Goal: Task Accomplishment & Management: Use online tool/utility

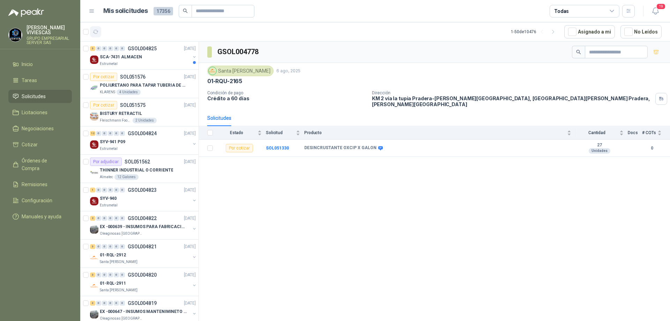
click at [95, 33] on icon "button" at bounding box center [95, 31] width 5 height 3
click at [97, 31] on icon "button" at bounding box center [95, 31] width 5 height 3
drag, startPoint x: 300, startPoint y: 143, endPoint x: 353, endPoint y: 140, distance: 53.1
click at [353, 140] on tr "Por cotizar SOL051330 DESINCRUSTANTE OXCIP X GALON 27 Unidades 0" at bounding box center [434, 148] width 471 height 17
copy tr "DESINCRUSTANTE OXCIP"
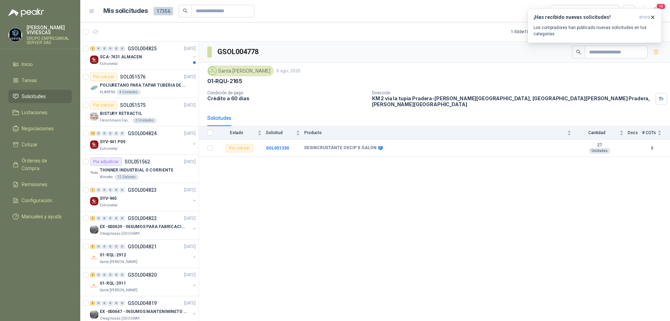
click at [357, 179] on div "GSOL004778 [GEOGRAPHIC_DATA][PERSON_NAME] [DATE] 01-RQU-2165 Condición de pago …" at bounding box center [434, 182] width 471 height 281
click at [274, 145] on b "SOL051330" at bounding box center [277, 147] width 23 height 5
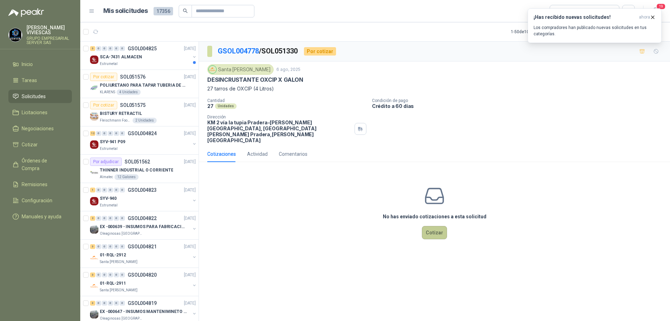
click at [439, 226] on button "Cotizar" at bounding box center [434, 232] width 25 height 13
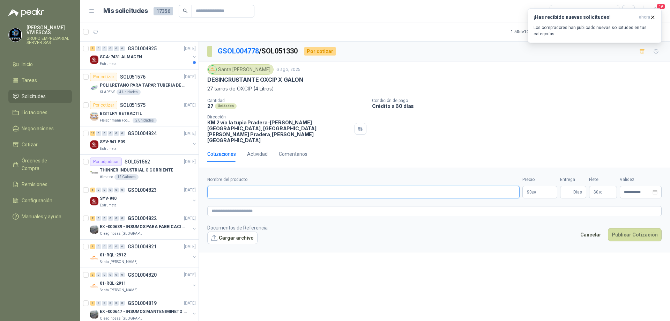
click at [244, 186] on input "Nombre del producto" at bounding box center [363, 192] width 312 height 13
drag, startPoint x: 307, startPoint y: 81, endPoint x: 205, endPoint y: 81, distance: 101.2
click at [205, 81] on div "Santa [PERSON_NAME] [DATE] DESINCRUSTANTE OXCIP X GALON 27 tarros de OXCIP (4 L…" at bounding box center [434, 103] width 471 height 84
copy p "DESINCRUSTANTE OXCIP X GALON"
click at [239, 186] on input "Nombre del producto" at bounding box center [363, 192] width 312 height 13
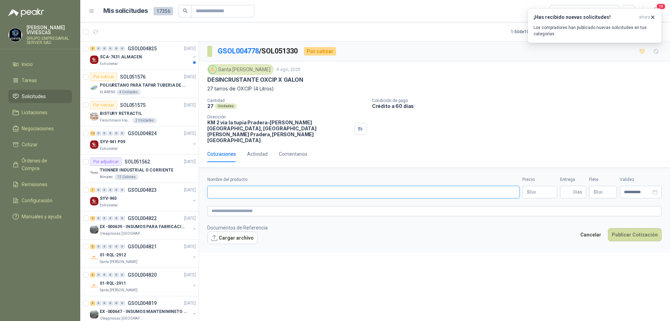
paste input "**********"
type input "**********"
click at [653, 17] on icon "button" at bounding box center [652, 17] width 6 height 6
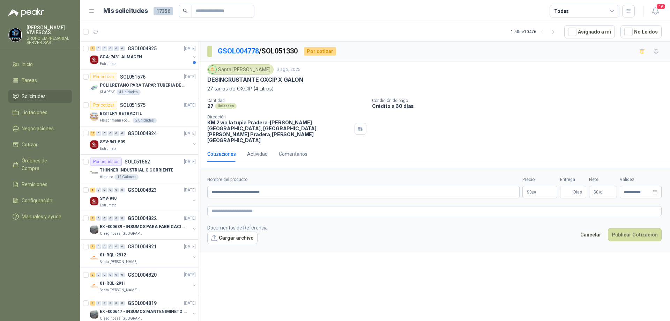
click at [510, 97] on div "Santa [PERSON_NAME] [DATE] DESINCRUSTANTE OXCIP X GALON 27 tarros de OXCIP (4 L…" at bounding box center [434, 103] width 454 height 79
click at [535, 190] on span ",00" at bounding box center [534, 192] width 4 height 4
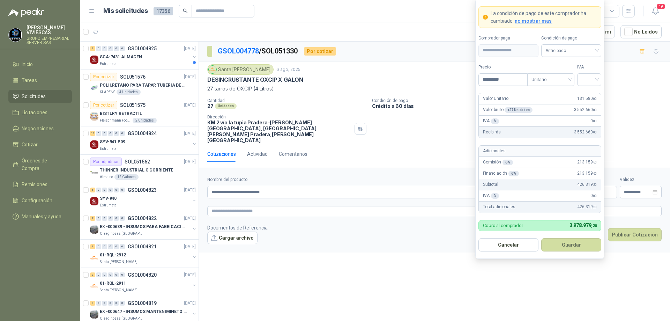
type input "*********"
click at [598, 78] on div at bounding box center [589, 79] width 24 height 13
click at [593, 91] on div "19%" at bounding box center [589, 94] width 13 height 8
click at [582, 48] on span "Anticipado" at bounding box center [571, 50] width 52 height 10
click at [574, 75] on div "Crédito a 30 días" at bounding box center [571, 76] width 49 height 8
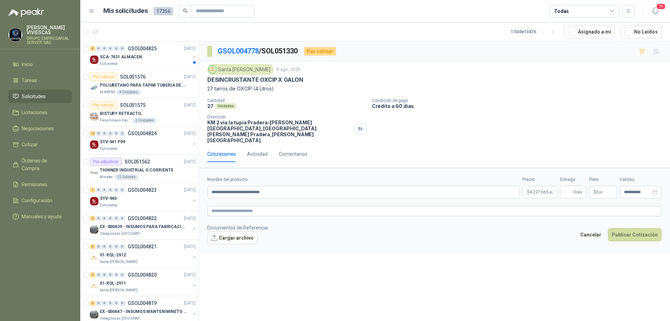
click at [640, 102] on p "Condición de pago" at bounding box center [519, 100] width 295 height 5
click at [574, 186] on span "Días" at bounding box center [577, 192] width 9 height 12
type input "*"
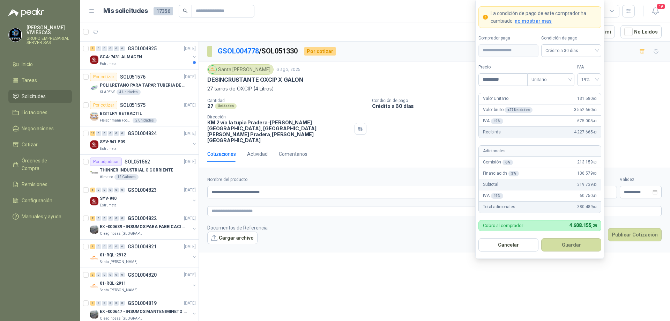
click at [539, 180] on body "[PERSON_NAME] GRUPO EMPRESARIAL SERVER SAS Inicio Tareas Solicitudes Licitacion…" at bounding box center [335, 160] width 670 height 321
click at [642, 93] on div "Santa [PERSON_NAME] [DATE] DESINCRUSTANTE OXCIP X GALON 27 tarros de OXCIP (4 L…" at bounding box center [434, 103] width 454 height 79
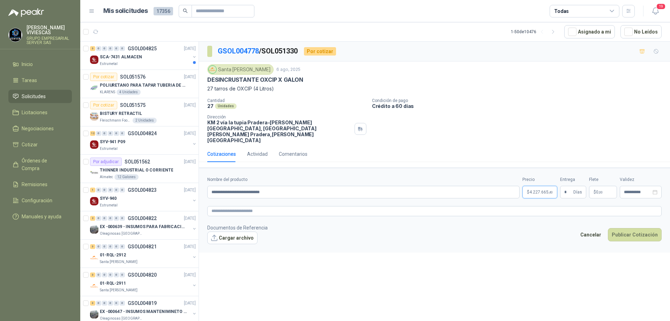
click at [543, 181] on body "[PERSON_NAME] GRUPO EMPRESARIAL SERVER SAS Inicio Tareas Solicitudes Licitacion…" at bounding box center [335, 160] width 670 height 321
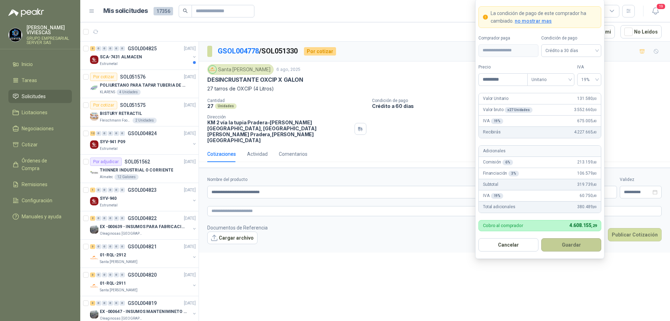
click at [572, 246] on button "Guardar" at bounding box center [571, 244] width 60 height 13
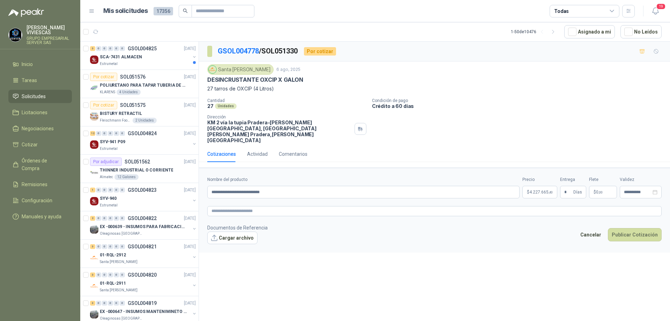
click at [613, 117] on div "Cantidad 27 Unidades Condición de pago Crédito a 60 días Dirección KM 2 vía la …" at bounding box center [434, 120] width 454 height 45
click at [246, 231] on button "Cargar archivo" at bounding box center [232, 237] width 50 height 13
click at [623, 237] on button "Publicar Cotización" at bounding box center [635, 243] width 54 height 13
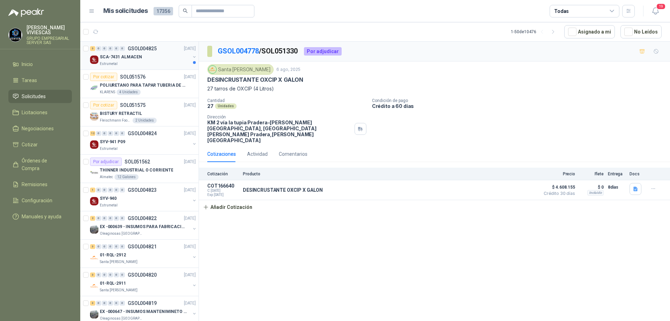
click at [140, 62] on div "Estrumetal" at bounding box center [145, 64] width 90 height 6
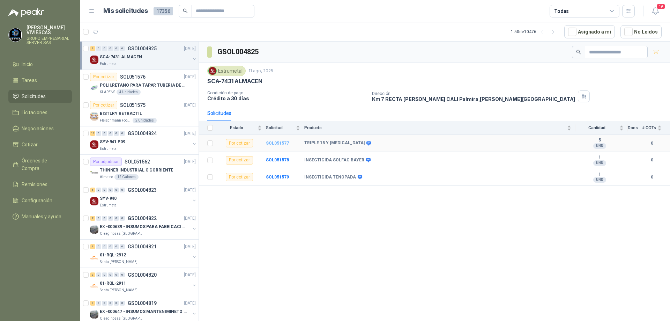
click at [272, 141] on b "SOL051577" at bounding box center [277, 143] width 23 height 5
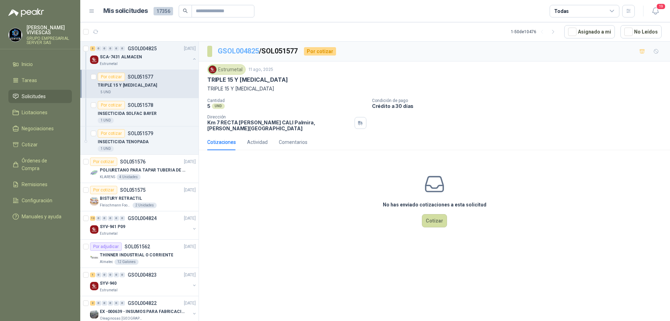
click at [250, 47] on link "GSOL004825" at bounding box center [238, 51] width 41 height 8
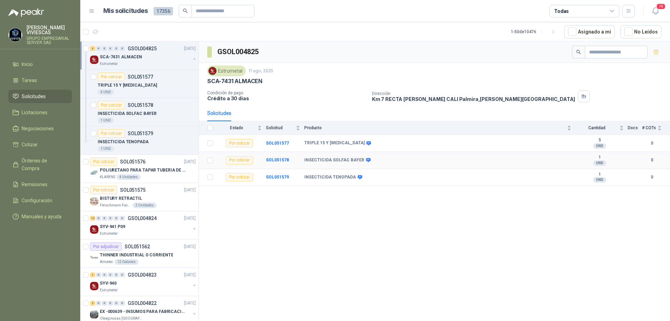
click at [352, 160] on b "INSECTICIDA SOLFAC BAYER" at bounding box center [334, 160] width 60 height 6
click at [284, 161] on b "SOL051578" at bounding box center [277, 159] width 23 height 5
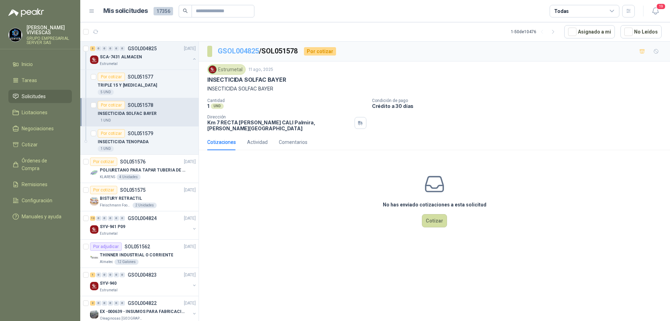
click at [245, 51] on link "GSOL004825" at bounding box center [238, 51] width 41 height 8
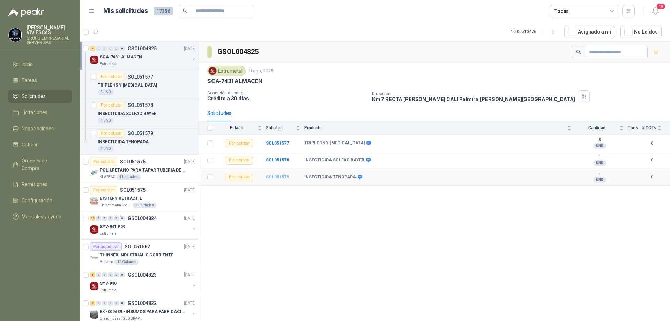
click at [278, 179] on b "SOL051579" at bounding box center [277, 176] width 23 height 5
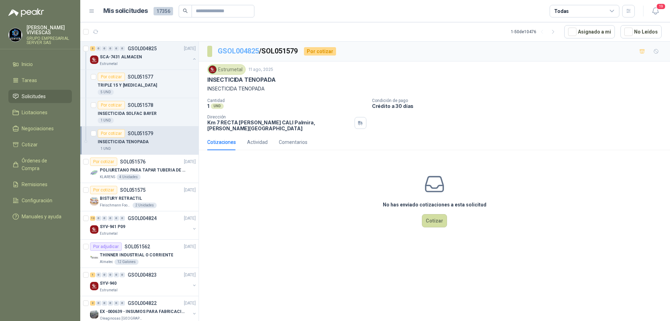
click at [243, 47] on link "GSOL004825" at bounding box center [238, 51] width 41 height 8
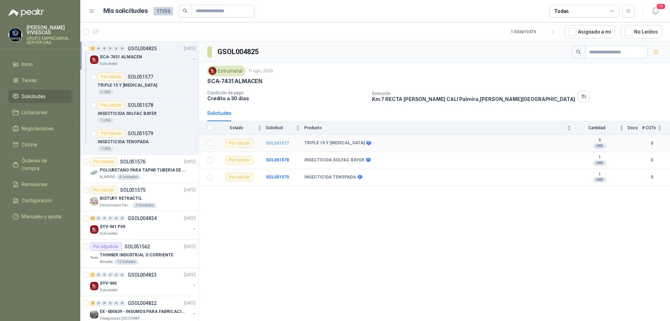
click at [281, 143] on b "SOL051577" at bounding box center [277, 143] width 23 height 5
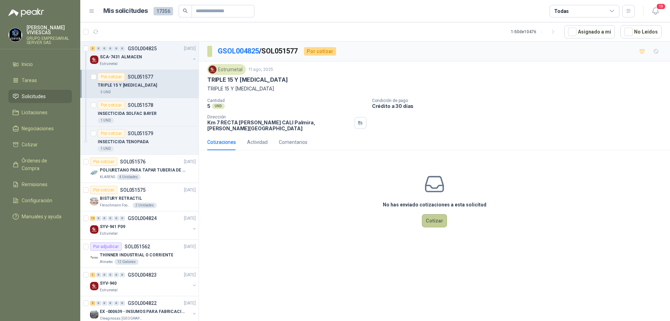
click at [442, 216] on button "Cotizar" at bounding box center [434, 220] width 25 height 13
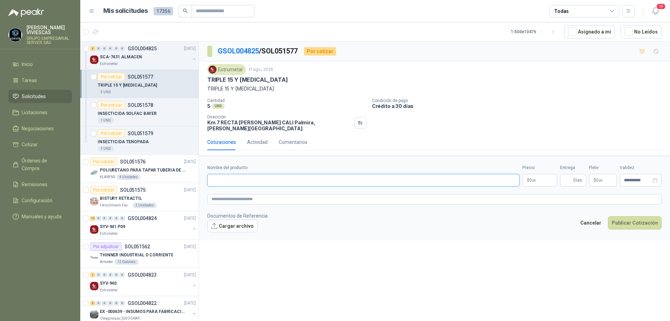
click at [248, 174] on input "Nombre del producto" at bounding box center [363, 180] width 312 height 13
type input "**********"
click at [537, 175] on body "[PERSON_NAME] GRUPO EMPRESARIAL SERVER SAS Inicio Tareas Solicitudes Licitacion…" at bounding box center [335, 160] width 670 height 321
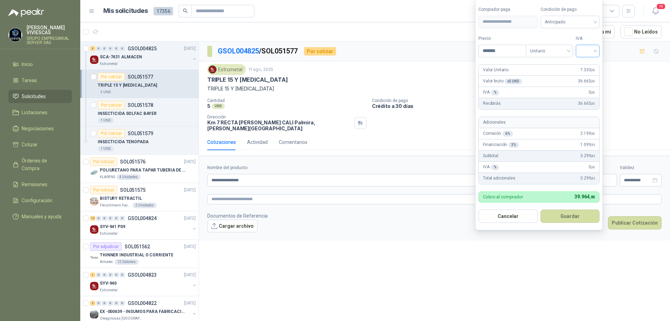
type input "*******"
click at [595, 51] on input "search" at bounding box center [587, 50] width 15 height 10
click at [583, 88] on div "0%" at bounding box center [589, 88] width 13 height 8
click at [588, 23] on span "Anticipado" at bounding box center [571, 22] width 52 height 10
click at [570, 48] on div "Crédito a 30 días" at bounding box center [571, 48] width 49 height 8
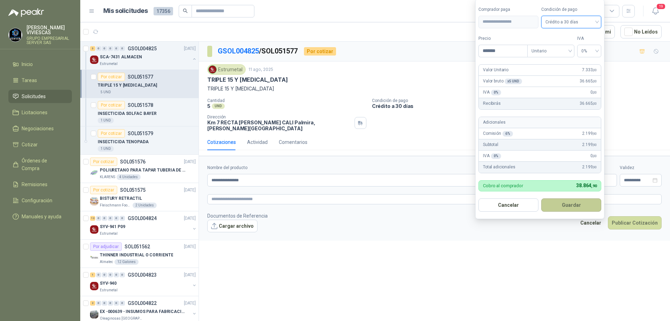
click at [558, 207] on button "Guardar" at bounding box center [571, 204] width 60 height 13
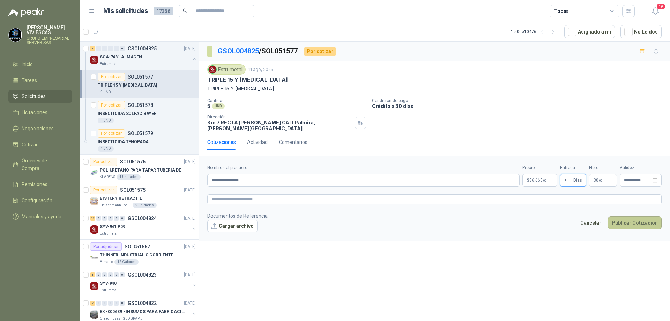
type input "*"
click at [620, 217] on button "Publicar Cotización" at bounding box center [635, 222] width 54 height 13
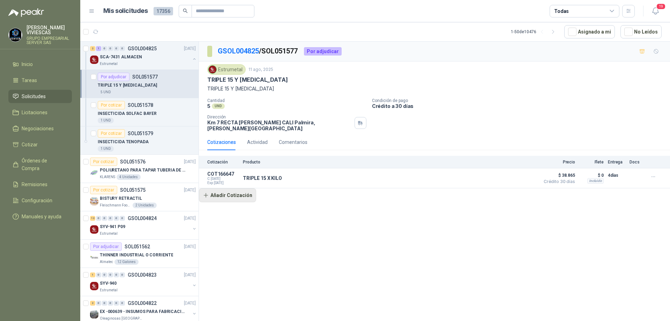
click at [229, 191] on button "Añadir Cotización" at bounding box center [227, 195] width 57 height 14
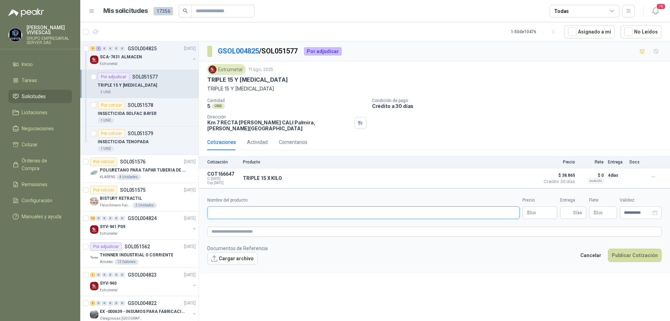
click at [227, 211] on input "Nombre del producto" at bounding box center [363, 212] width 312 height 13
type input "**********"
click at [535, 211] on span ",00" at bounding box center [534, 213] width 4 height 4
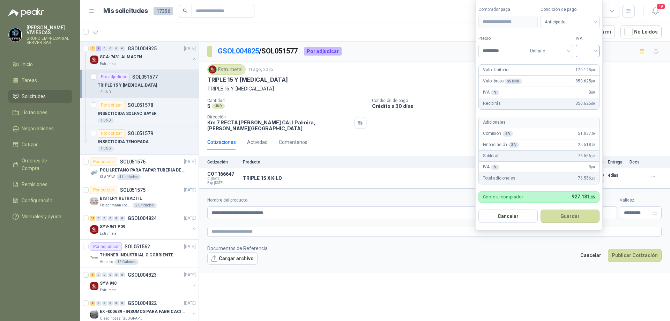
type input "*********"
click at [594, 54] on input "search" at bounding box center [587, 50] width 15 height 10
click at [585, 85] on div "0%" at bounding box center [589, 88] width 13 height 8
click at [586, 22] on span "Anticipado" at bounding box center [571, 22] width 52 height 10
click at [571, 47] on div "Crédito a 30 días" at bounding box center [571, 48] width 49 height 8
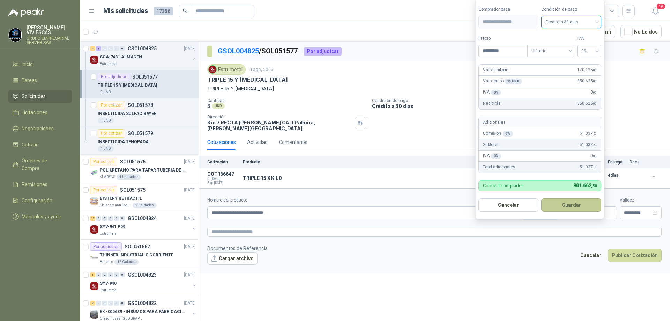
click at [572, 204] on button "Guardar" at bounding box center [571, 204] width 60 height 13
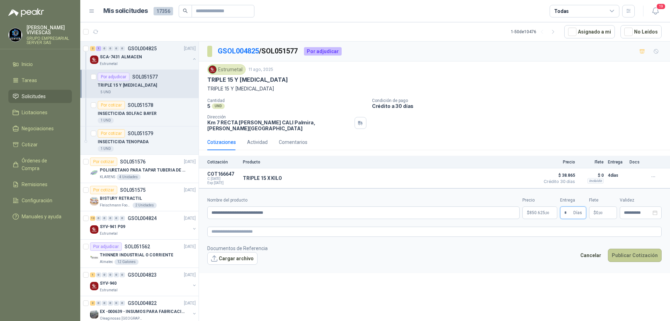
type input "*"
click at [636, 248] on button "Publicar Cotización" at bounding box center [635, 254] width 54 height 13
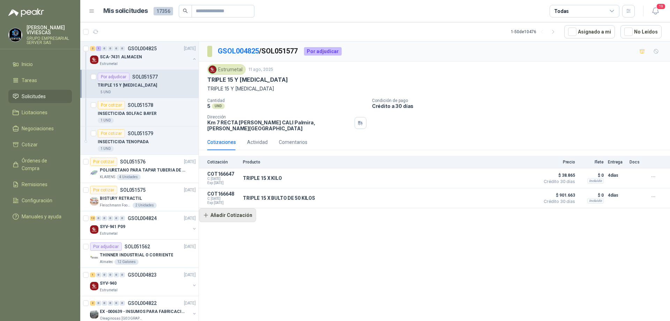
click at [236, 211] on button "Añadir Cotización" at bounding box center [227, 215] width 57 height 14
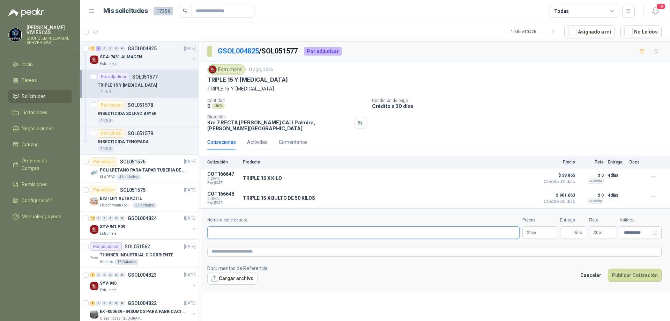
click at [241, 227] on input "Nombre del producto" at bounding box center [363, 232] width 312 height 13
type input "**********"
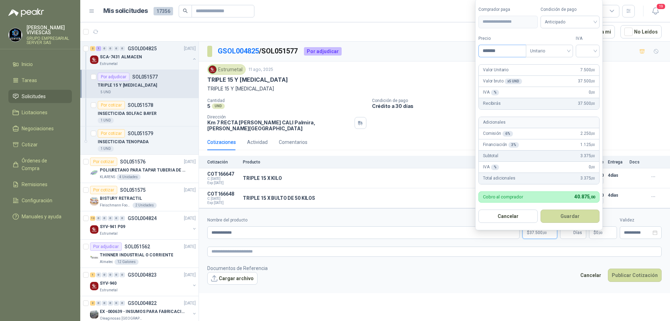
type input "*******"
click at [597, 49] on div at bounding box center [588, 51] width 24 height 13
click at [592, 89] on div "0%" at bounding box center [589, 88] width 13 height 8
click at [579, 15] on div "Condición de pago Anticipado" at bounding box center [571, 17] width 60 height 22
click at [584, 22] on span "Anticipado" at bounding box center [571, 22] width 52 height 10
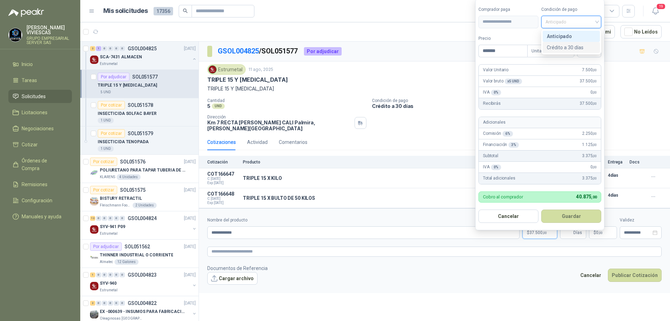
click at [572, 46] on div "Crédito a 30 días" at bounding box center [571, 48] width 49 height 8
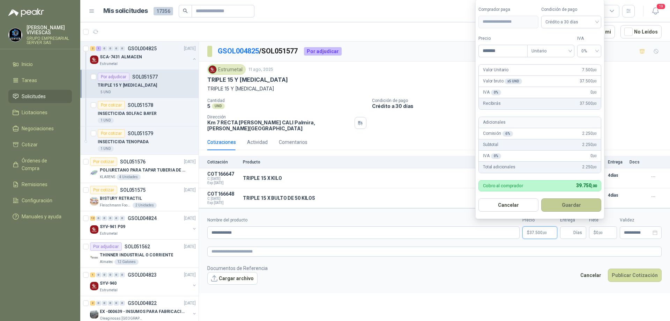
click at [568, 207] on button "Guardar" at bounding box center [571, 204] width 60 height 13
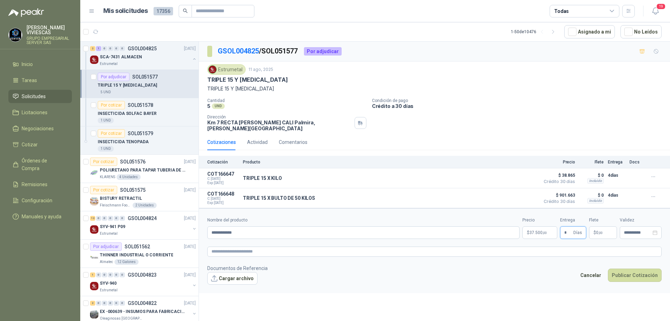
type input "*"
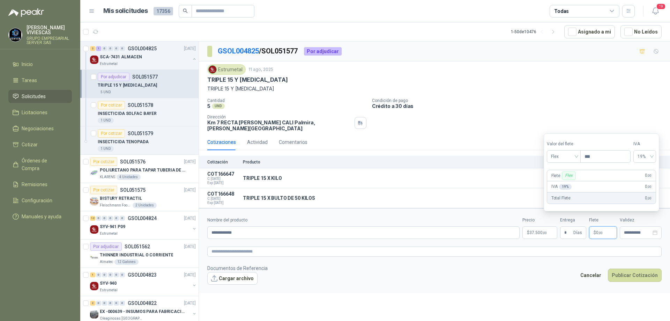
click at [553, 267] on footer "Documentos de Referencia Cargar archivo Cancelar Publicar Cotización" at bounding box center [434, 274] width 454 height 20
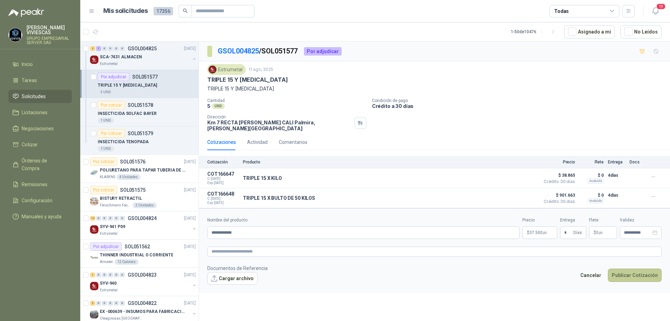
click at [628, 269] on button "Publicar Cotización" at bounding box center [635, 274] width 54 height 13
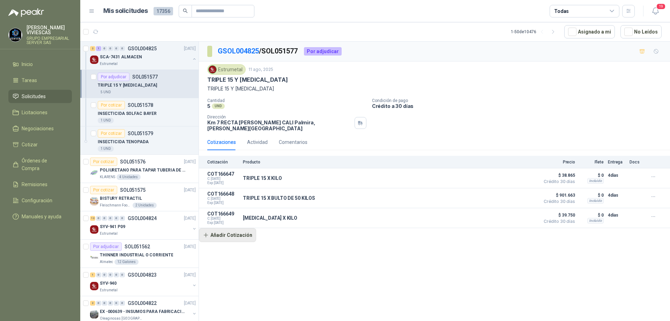
click at [242, 234] on button "Añadir Cotización" at bounding box center [227, 235] width 57 height 14
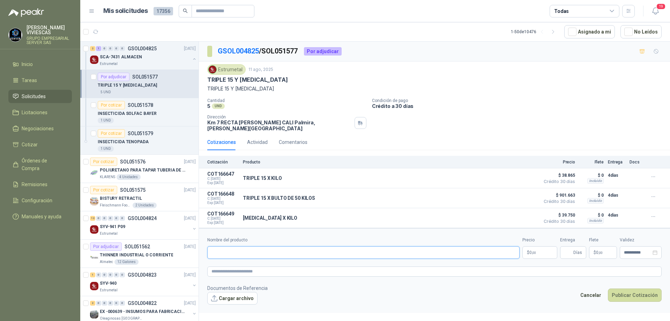
click at [236, 250] on input "Nombre del producto" at bounding box center [363, 252] width 312 height 13
type input "**********"
click at [529, 250] on span "0 ,00" at bounding box center [532, 252] width 7 height 4
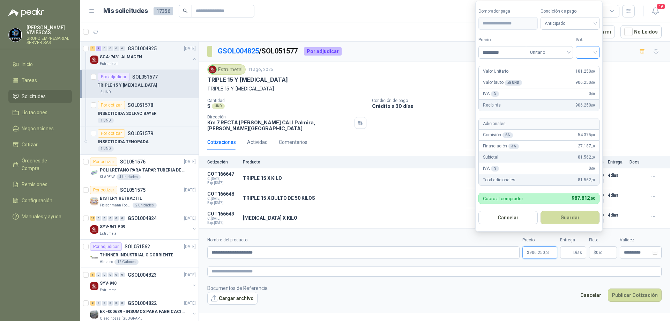
click at [598, 53] on div at bounding box center [588, 52] width 24 height 13
type input "*********"
click at [590, 68] on div "19%" at bounding box center [589, 67] width 13 height 8
click at [569, 25] on span "Anticipado" at bounding box center [571, 23] width 52 height 10
click at [575, 49] on div "Crédito a 30 días" at bounding box center [571, 49] width 49 height 8
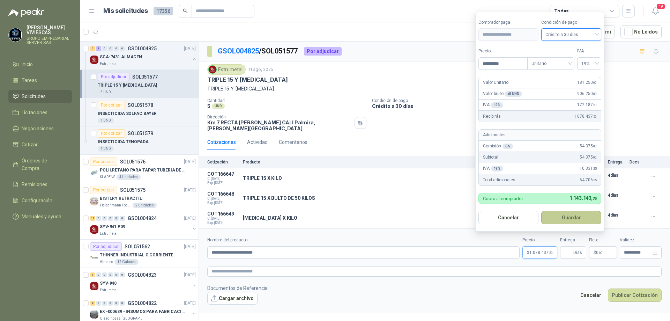
click at [566, 218] on button "Guardar" at bounding box center [571, 217] width 60 height 13
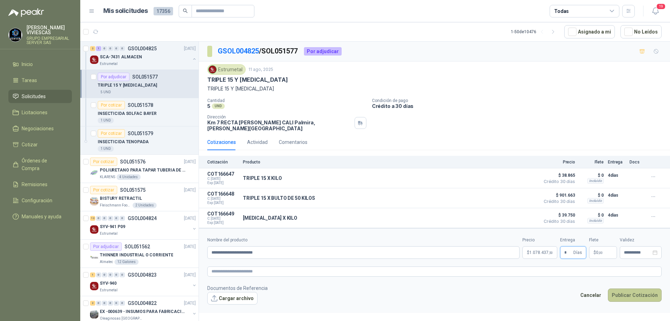
type input "*"
click at [637, 292] on button "Publicar Cotización" at bounding box center [635, 294] width 54 height 13
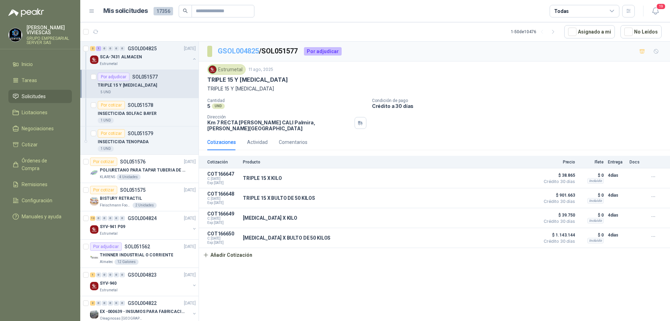
click at [247, 50] on link "GSOL004825" at bounding box center [238, 51] width 41 height 8
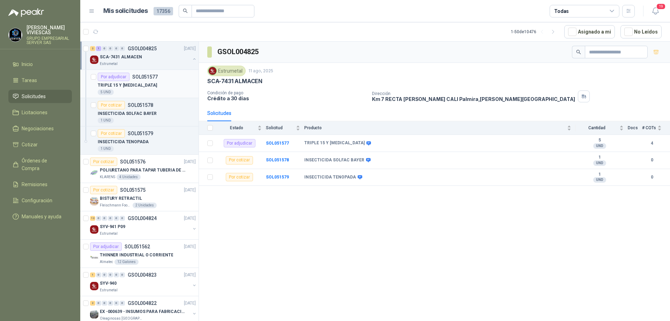
click at [137, 87] on div "TRIPLE 15 Y [MEDICAL_DATA]" at bounding box center [147, 85] width 98 height 8
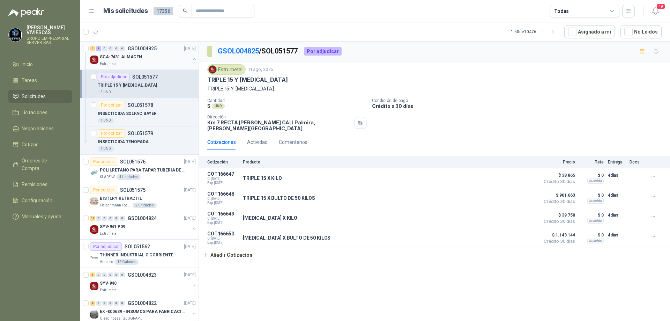
click at [137, 63] on div "Estrumetal" at bounding box center [145, 64] width 90 height 6
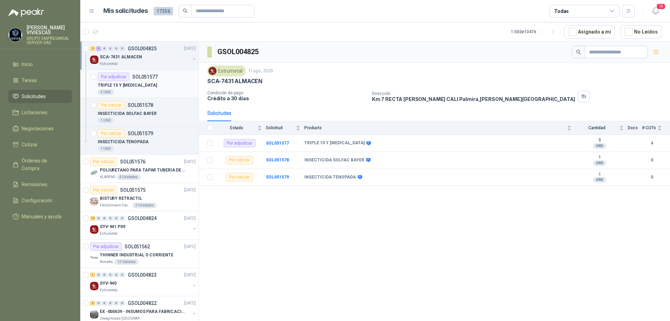
click at [159, 89] on div "TRIPLE 15 Y [MEDICAL_DATA]" at bounding box center [147, 85] width 98 height 8
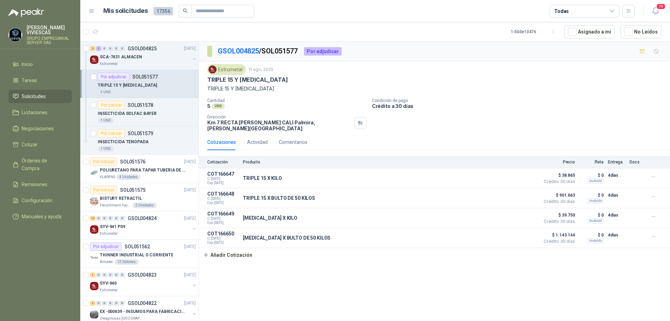
click at [149, 84] on div "TRIPLE 15 Y [MEDICAL_DATA]" at bounding box center [147, 85] width 98 height 8
click at [147, 60] on div "SCA-7431 ALMACEN" at bounding box center [145, 57] width 90 height 8
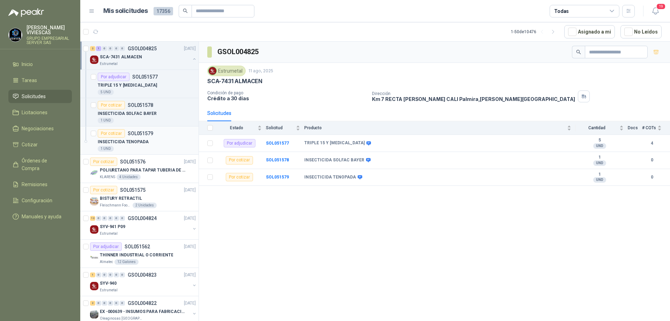
click at [153, 144] on div "INSECTICIDA TENOPADA" at bounding box center [147, 141] width 98 height 8
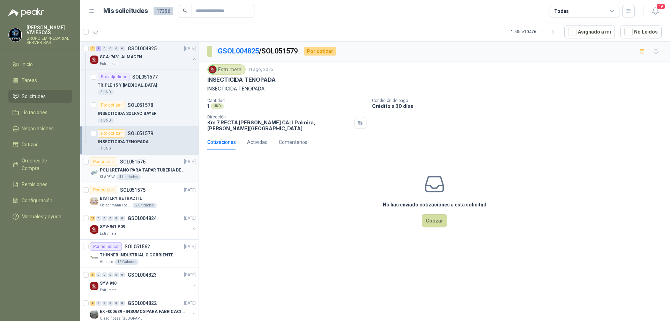
click at [146, 174] on div "KLARENS 4 Unidades" at bounding box center [148, 177] width 96 height 6
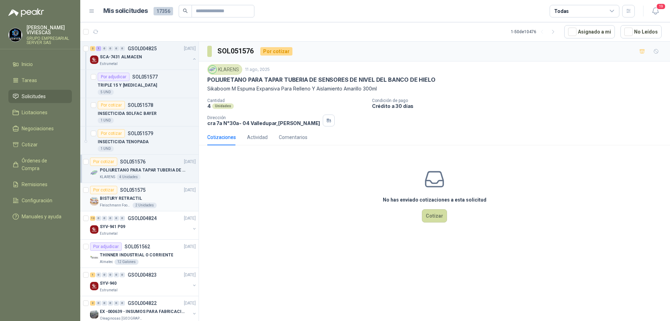
click at [154, 203] on div "[PERSON_NAME] Foods S.A. 2 Unidades" at bounding box center [148, 205] width 96 height 6
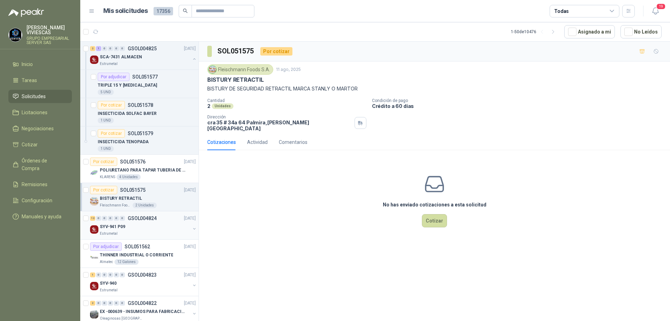
click at [159, 233] on div "Estrumetal" at bounding box center [145, 234] width 90 height 6
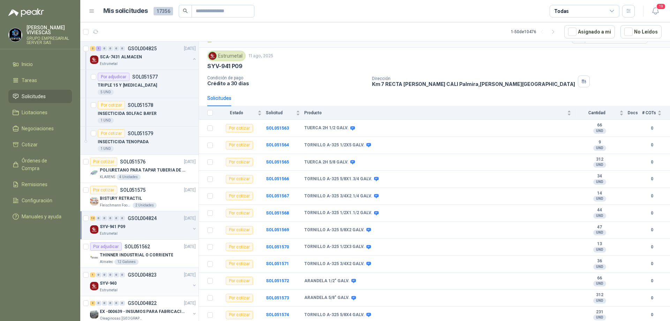
scroll to position [105, 0]
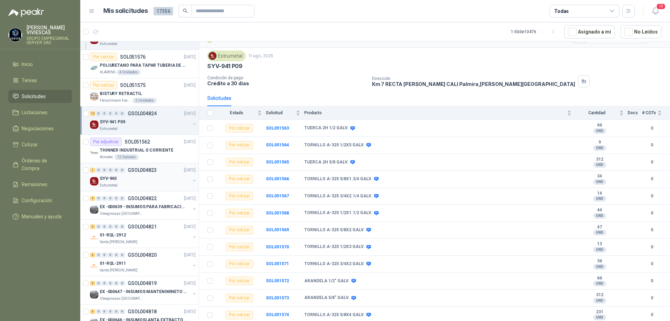
click at [158, 173] on div "1 0 0 0 0 0 GSOL004823 [DATE]" at bounding box center [143, 170] width 107 height 8
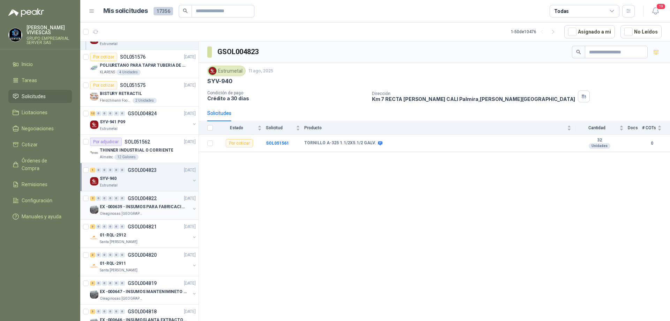
click at [139, 199] on p "GSOL004822" at bounding box center [142, 198] width 29 height 5
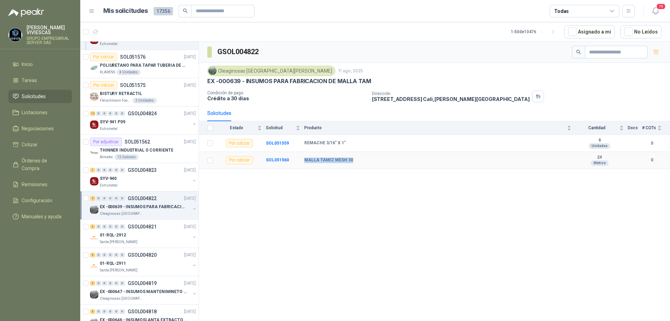
drag, startPoint x: 301, startPoint y: 159, endPoint x: 353, endPoint y: 158, distance: 52.0
click at [353, 158] on tr "Por cotizar SOL051560 MALLA TAMIZ MESH 30 24 Metros 0" at bounding box center [434, 160] width 471 height 17
copy tr "MALLA TAMIZ MESH 30"
click at [275, 142] on b "SOL051559" at bounding box center [277, 143] width 23 height 5
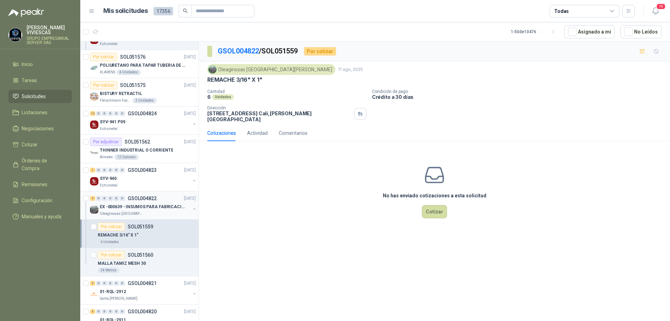
click at [141, 209] on p "EX -000639 - INSUMOS PARA FABRICACION DE MALLA TAM" at bounding box center [143, 206] width 87 height 7
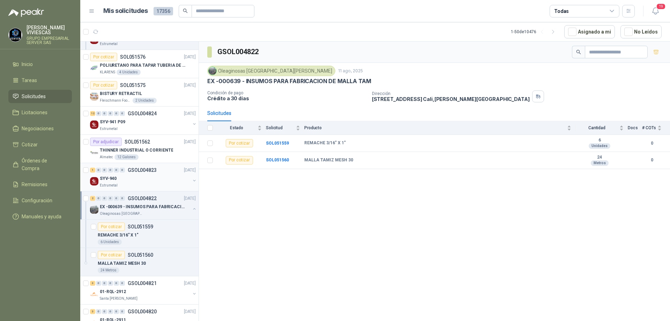
scroll to position [140, 0]
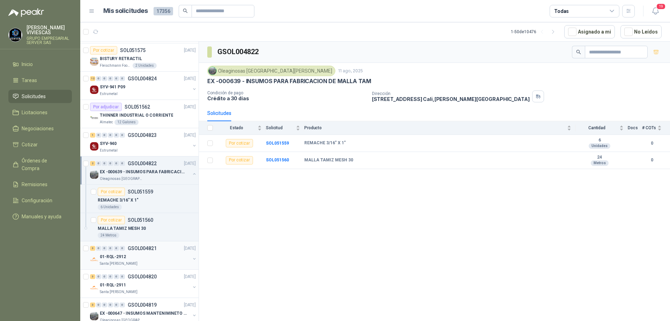
click at [131, 257] on div "01-RQL-2912" at bounding box center [145, 256] width 90 height 8
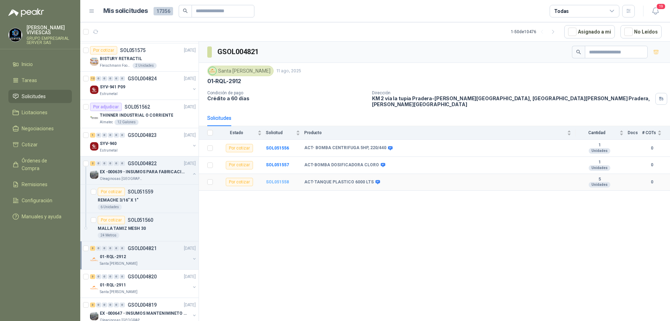
click at [286, 179] on b "SOL051558" at bounding box center [277, 181] width 23 height 5
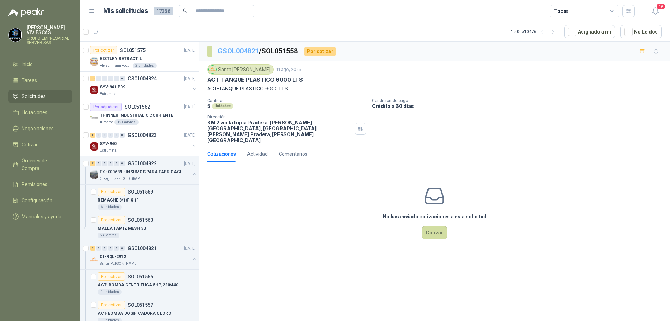
click at [241, 49] on link "GSOL004821" at bounding box center [238, 51] width 41 height 8
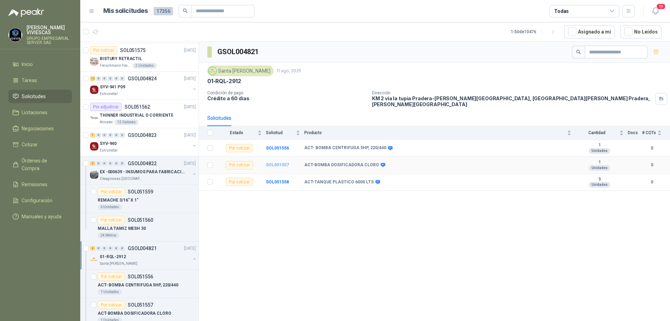
click at [268, 162] on b "SOL051557" at bounding box center [277, 164] width 23 height 5
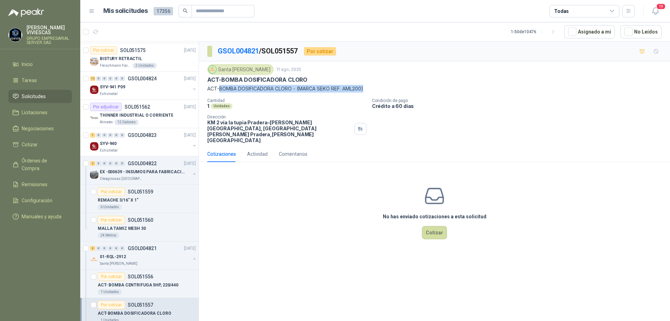
drag, startPoint x: 371, startPoint y: 89, endPoint x: 219, endPoint y: 85, distance: 152.1
click at [219, 85] on p "ACT-BOMBA DOSIFICADORA CLORO - (MARCA SEKO REF. AML200)" at bounding box center [434, 89] width 454 height 8
copy p "BOMBA DOSIFICADORA CLORO - (MARCA SEKO REF. AML200)"
click at [245, 50] on link "GSOL004821" at bounding box center [238, 51] width 41 height 8
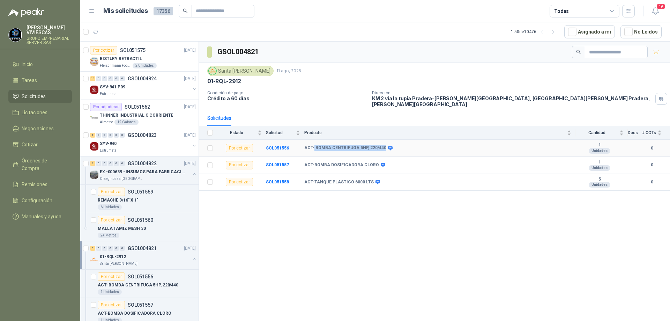
drag, startPoint x: 313, startPoint y: 142, endPoint x: 381, endPoint y: 143, distance: 68.4
click at [381, 145] on b "ACT- BOMBA CENTRIFUGA 5HP, 220/440" at bounding box center [345, 148] width 82 height 6
copy b "BOMBA CENTRIFUGA 5HP, 220/440"
click at [154, 171] on p "EX -000639 - INSUMOS PARA FABRICACION DE MALLA TAM" at bounding box center [143, 171] width 87 height 7
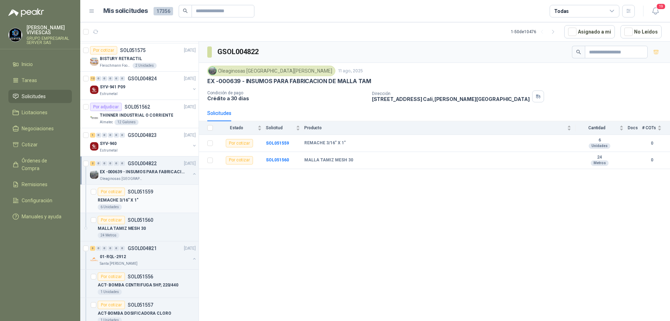
click at [150, 195] on div "Por cotizar SOL051559" at bounding box center [125, 191] width 55 height 8
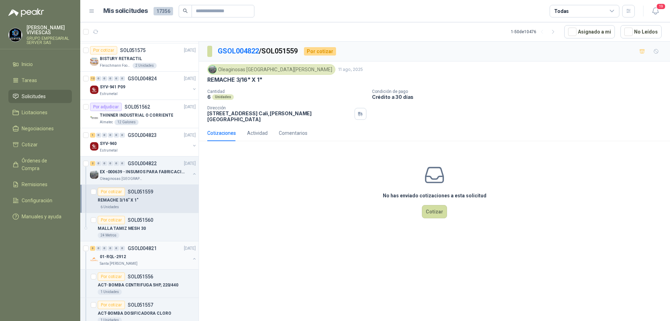
click at [135, 254] on div "01-RQL-2912" at bounding box center [145, 256] width 90 height 8
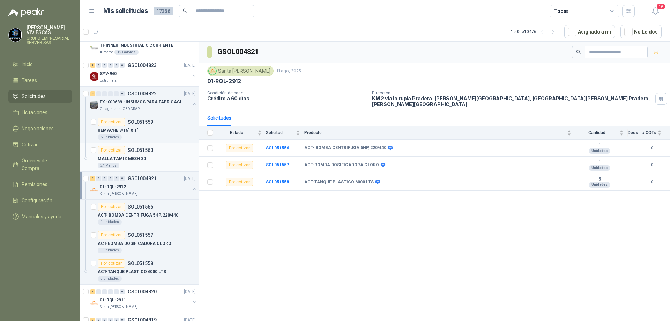
scroll to position [279, 0]
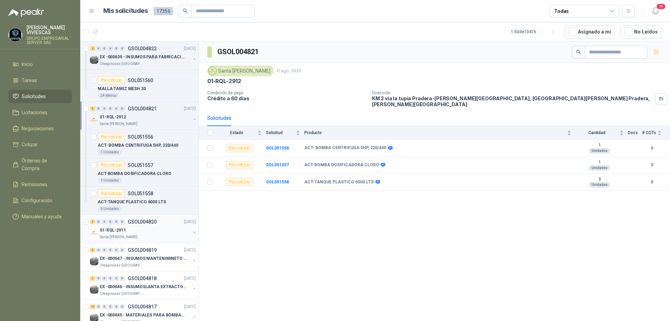
click at [142, 235] on div "Santa [PERSON_NAME]" at bounding box center [145, 237] width 90 height 6
click at [135, 125] on div "Santa [PERSON_NAME]" at bounding box center [145, 124] width 90 height 6
click at [134, 122] on div "Santa [PERSON_NAME]" at bounding box center [145, 124] width 90 height 6
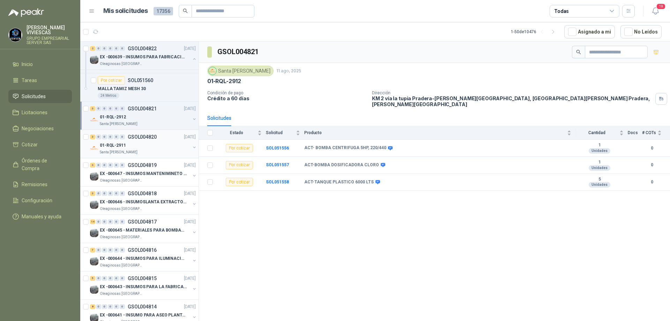
click at [145, 149] on div "Santa [PERSON_NAME]" at bounding box center [145, 152] width 90 height 6
click at [151, 174] on p "EX -000647 - INSUMOS MANTENIMINETO MECANICO" at bounding box center [143, 173] width 87 height 7
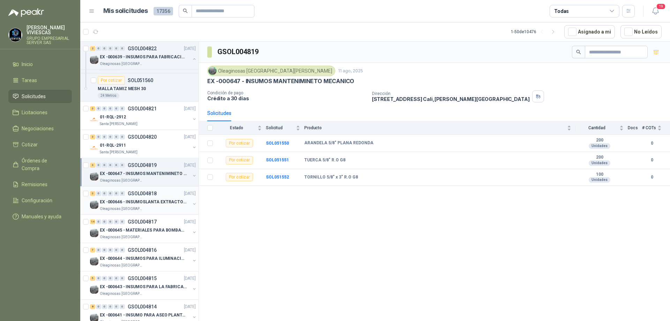
click at [151, 200] on p "EX -000646 - INSUMOSLANTA EXTRACTORA" at bounding box center [143, 201] width 87 height 7
click at [146, 174] on p "EX -000647 - INSUMOS MANTENIMINETO MECANICO" at bounding box center [143, 173] width 87 height 7
click at [150, 177] on div "EX -000647 - INSUMOS MANTENIMINETO MECANICO" at bounding box center [145, 173] width 90 height 8
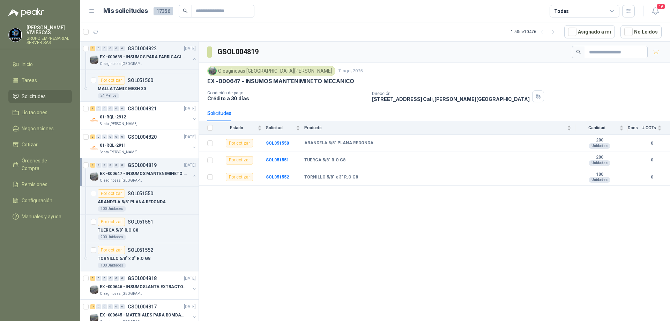
click at [150, 177] on div "EX -000647 - INSUMOS MANTENIMINETO MECANICO" at bounding box center [145, 173] width 90 height 8
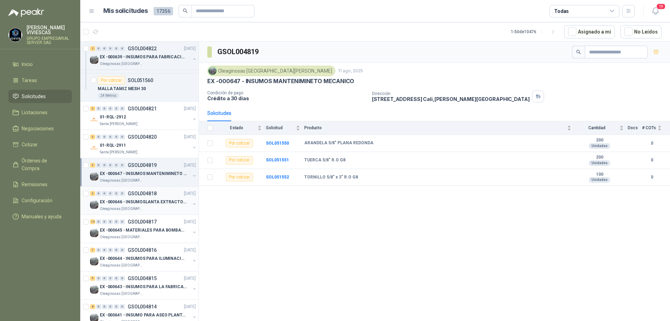
click at [146, 209] on div "Oleaginosas [GEOGRAPHIC_DATA][PERSON_NAME]" at bounding box center [145, 209] width 90 height 6
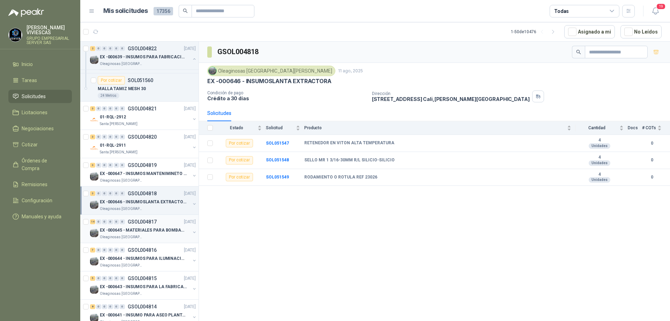
click at [139, 225] on div "14 0 0 0 0 0 GSOL004817 [DATE]" at bounding box center [143, 221] width 107 height 8
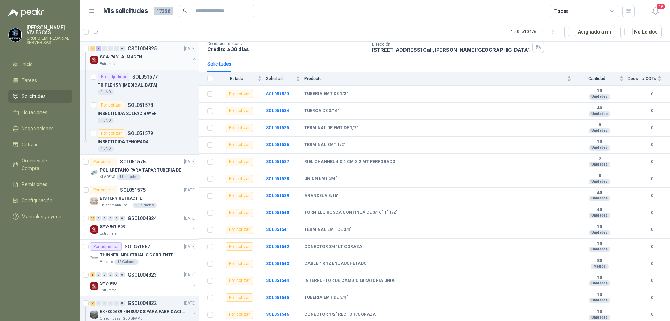
click at [140, 59] on div "SCA-7431 ALMACEN" at bounding box center [145, 57] width 90 height 8
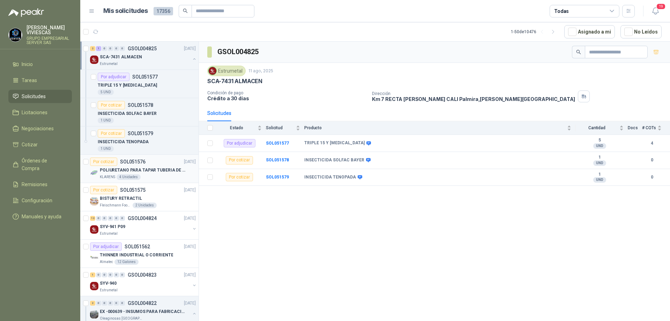
click at [157, 174] on div "KLARENS 4 Unidades" at bounding box center [148, 177] width 96 height 6
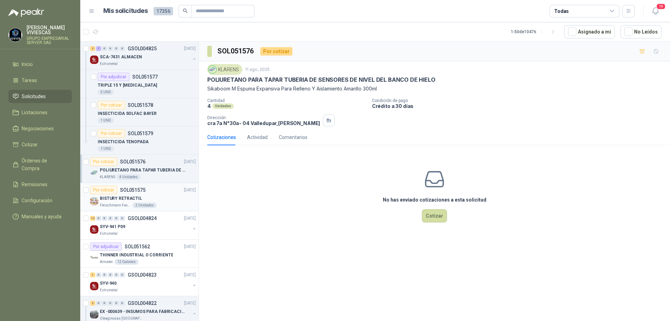
click at [149, 198] on div "BISTURY RETRACTIL" at bounding box center [148, 198] width 96 height 8
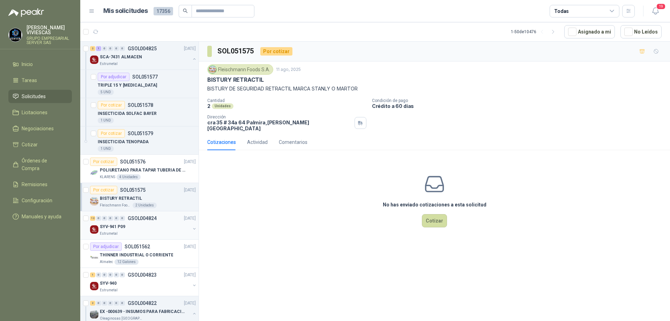
click at [145, 235] on div "Estrumetal" at bounding box center [145, 234] width 90 height 6
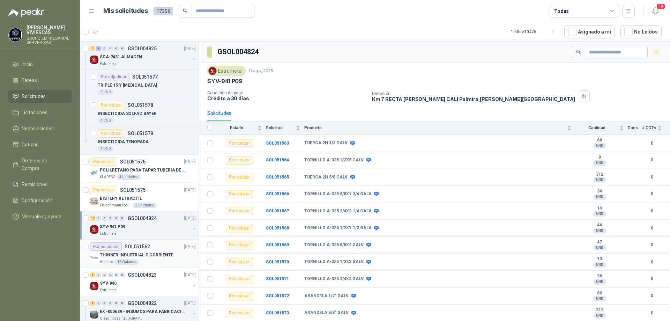
scroll to position [70, 0]
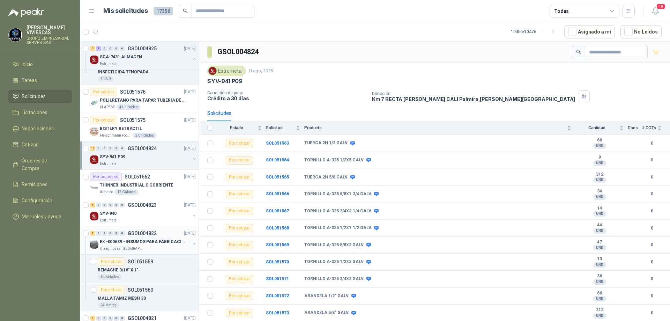
click at [141, 241] on p "EX -000639 - INSUMOS PARA FABRICACION DE MALLA TAM" at bounding box center [143, 241] width 87 height 7
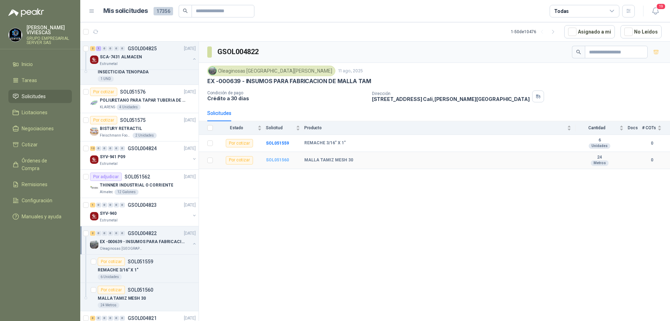
click at [272, 160] on b "SOL051560" at bounding box center [277, 159] width 23 height 5
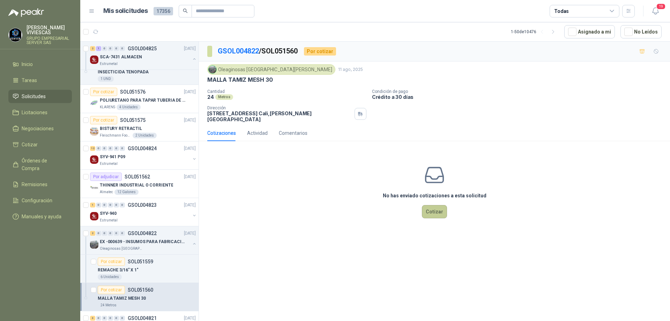
click at [428, 205] on button "Cotizar" at bounding box center [434, 211] width 25 height 13
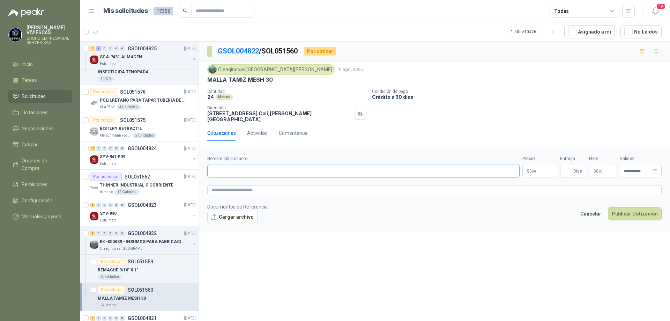
click at [245, 166] on input "Nombre del producto" at bounding box center [363, 171] width 312 height 13
paste input "**********"
type input "**********"
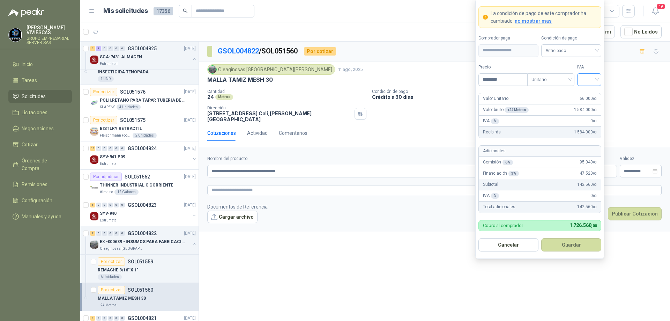
type input "********"
click at [595, 80] on input "search" at bounding box center [589, 79] width 16 height 10
click at [592, 91] on div "19%" at bounding box center [589, 94] width 13 height 8
click at [586, 54] on span "Anticipado" at bounding box center [571, 50] width 52 height 10
click at [571, 74] on div "Crédito a 30 días" at bounding box center [571, 76] width 49 height 8
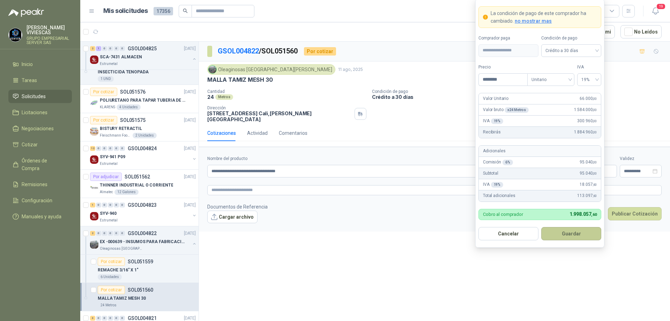
click at [571, 232] on button "Guardar" at bounding box center [571, 233] width 60 height 13
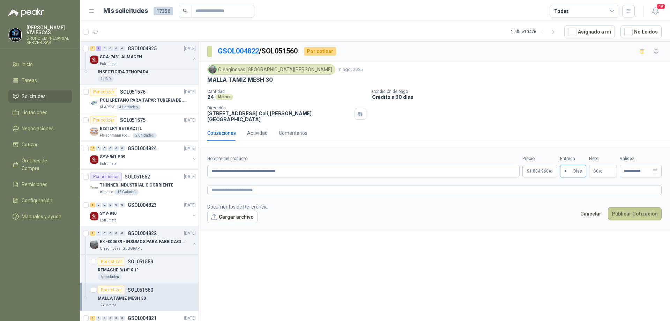
type input "*"
click at [624, 210] on button "Publicar Cotización" at bounding box center [635, 213] width 54 height 13
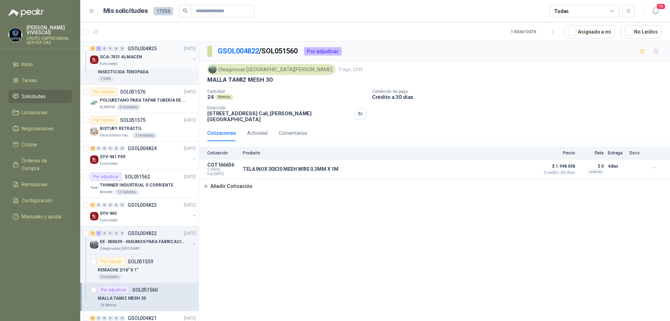
click at [146, 66] on div "Estrumetal" at bounding box center [145, 64] width 90 height 6
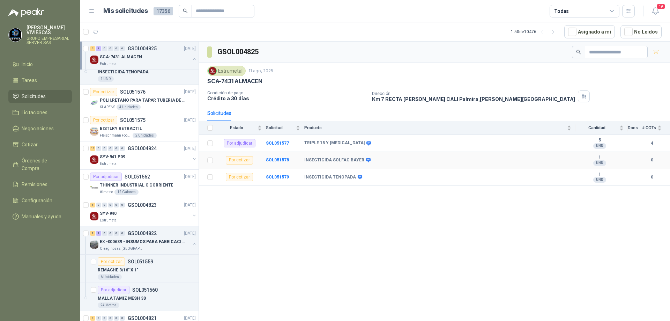
click at [288, 159] on td "SOL051578" at bounding box center [285, 160] width 38 height 17
click at [283, 160] on b "SOL051578" at bounding box center [277, 159] width 23 height 5
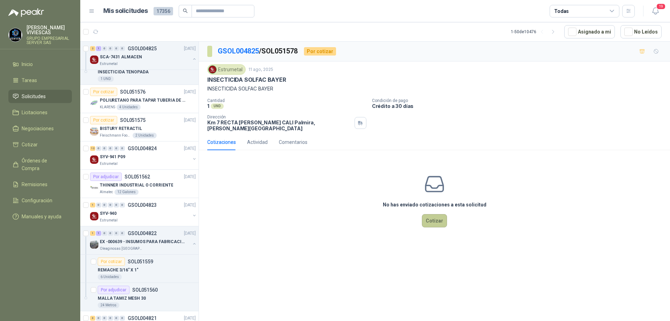
click at [423, 214] on button "Cotizar" at bounding box center [434, 220] width 25 height 13
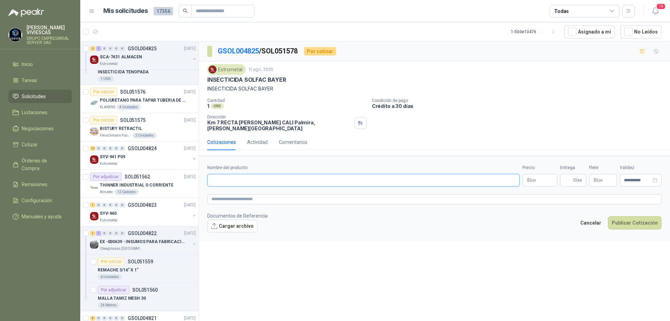
click at [245, 176] on input "Nombre del producto" at bounding box center [363, 180] width 312 height 13
click at [220, 175] on input "*******" at bounding box center [363, 180] width 312 height 13
click at [245, 177] on input "********" at bounding box center [363, 180] width 312 height 13
type input "**********"
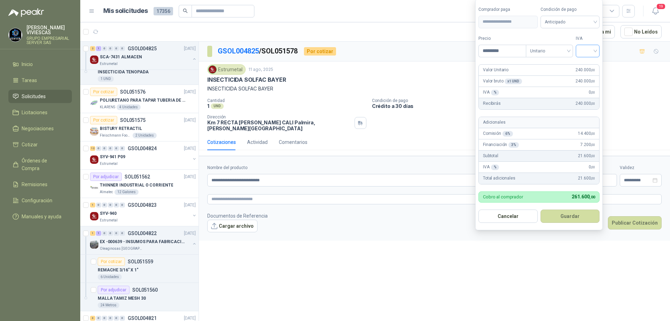
type input "*********"
click at [589, 51] on input "search" at bounding box center [587, 50] width 15 height 10
click at [594, 59] on div "19 5 19% 5% 0%" at bounding box center [589, 76] width 24 height 36
click at [591, 62] on div "19%" at bounding box center [589, 65] width 13 height 8
click at [584, 20] on span "Anticipado" at bounding box center [571, 22] width 52 height 10
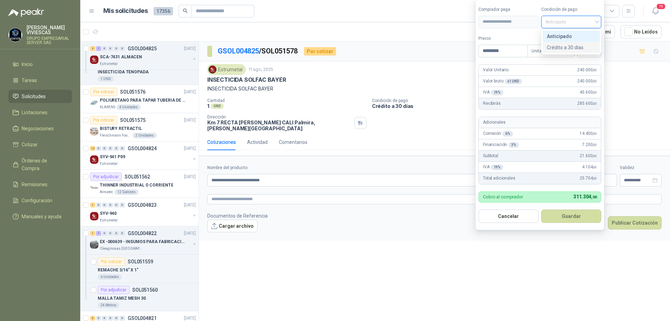
click at [579, 46] on div "Crédito a 30 días" at bounding box center [571, 48] width 49 height 8
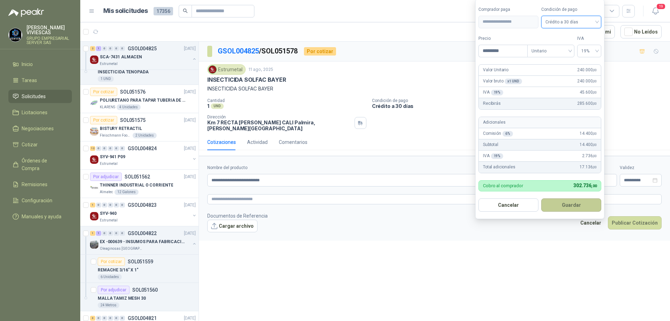
click at [564, 205] on button "Guardar" at bounding box center [571, 204] width 60 height 13
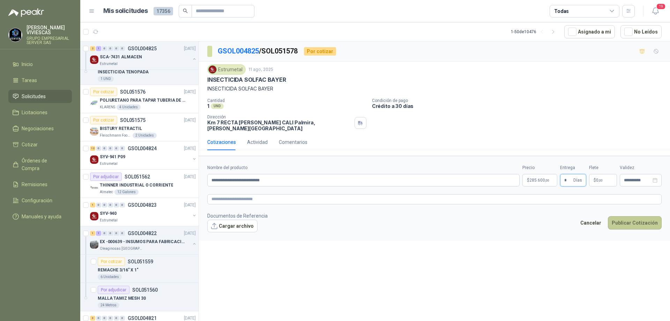
type input "*"
click at [623, 216] on button "Publicar Cotización" at bounding box center [635, 222] width 54 height 13
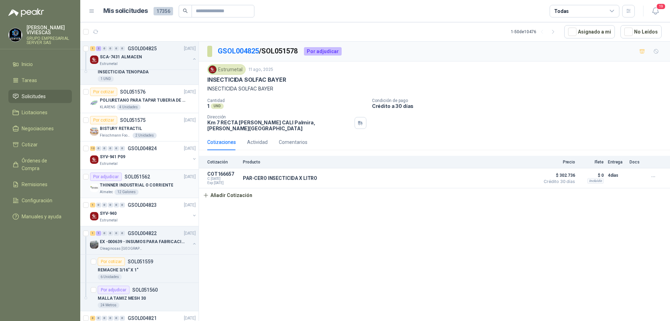
scroll to position [140, 0]
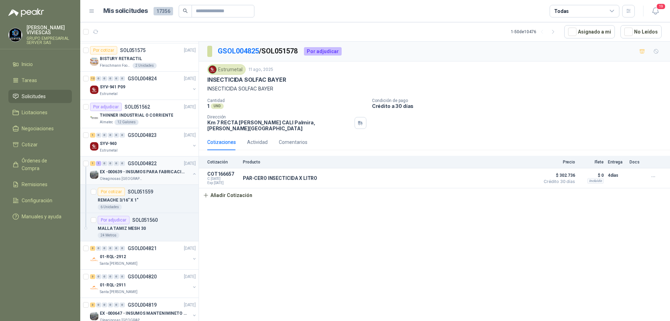
click at [145, 174] on p "EX -000639 - INSUMOS PARA FABRICACION DE MALLA TAM" at bounding box center [143, 171] width 87 height 7
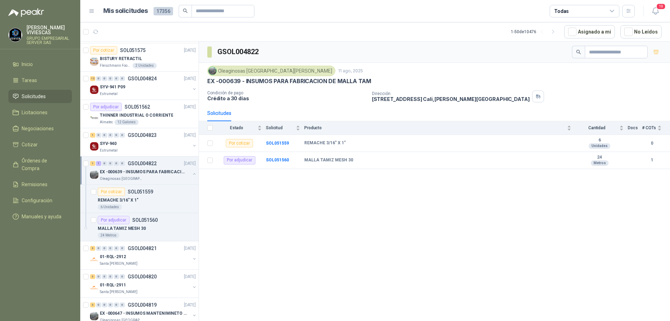
scroll to position [279, 0]
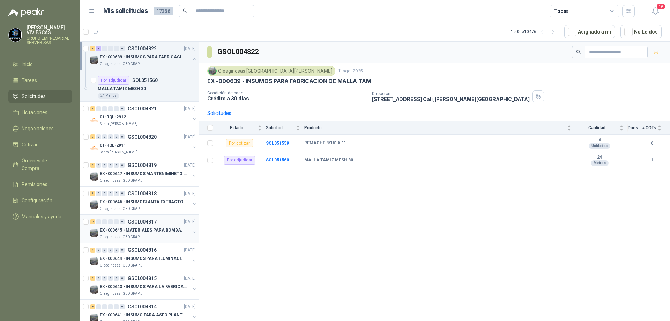
click at [150, 230] on p "EX -000645 - MATERIALES PARA BOMBAS STANDBY PLANTA" at bounding box center [143, 230] width 87 height 7
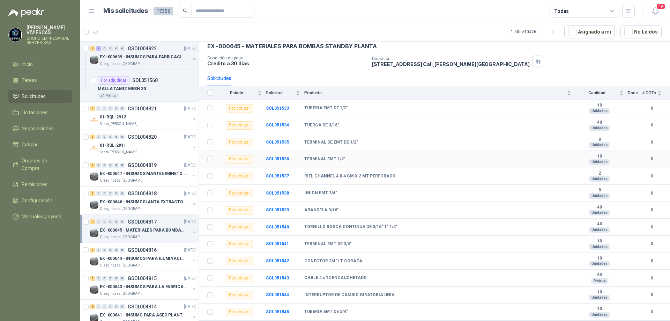
scroll to position [49, 0]
